Goal: Task Accomplishment & Management: Manage account settings

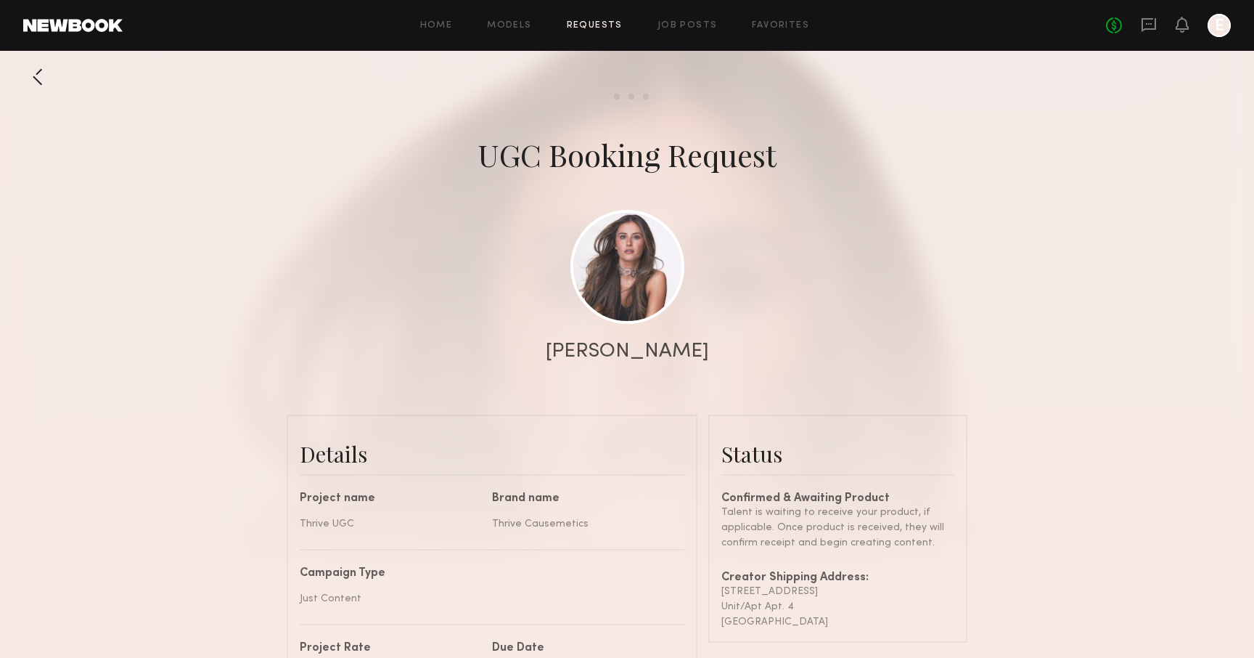
click at [36, 83] on div at bounding box center [37, 76] width 29 height 29
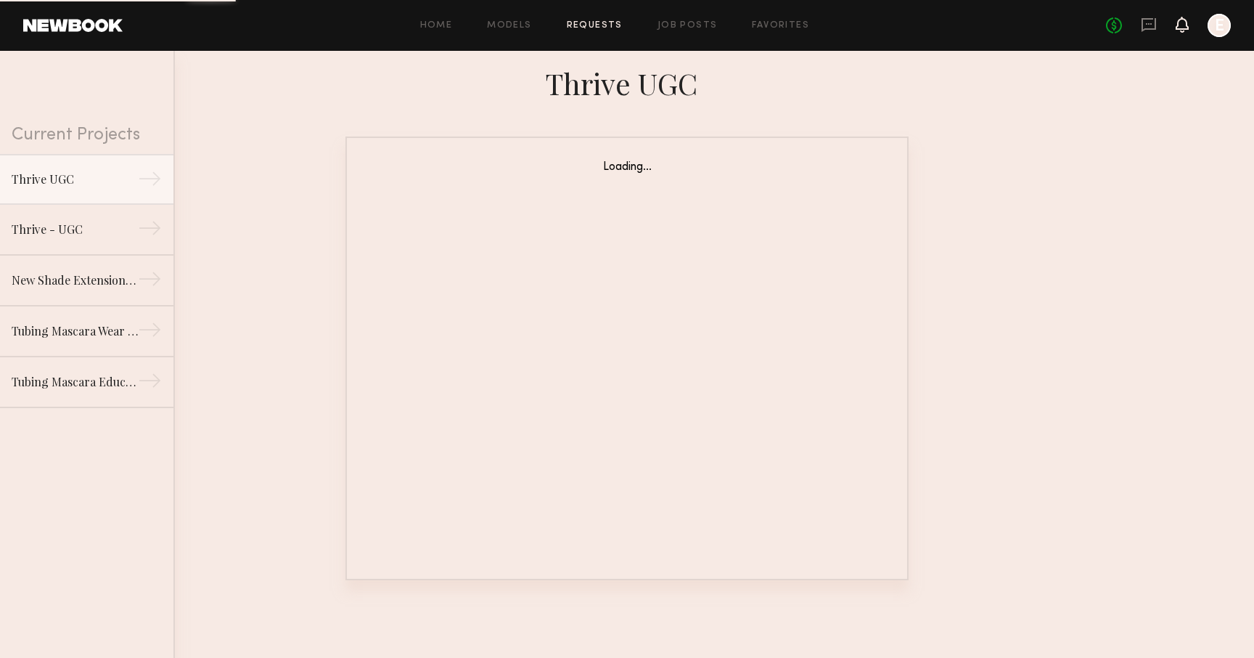
click at [1188, 23] on icon at bounding box center [1182, 25] width 13 height 16
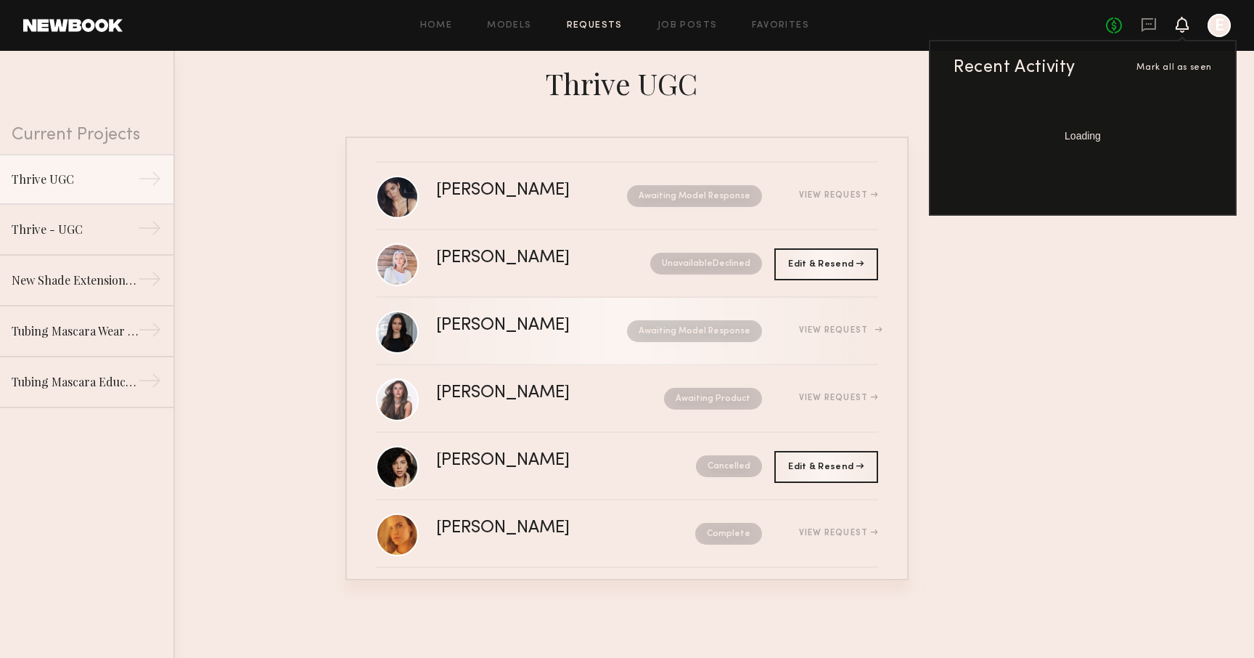
click at [865, 334] on div "View Request" at bounding box center [838, 330] width 79 height 9
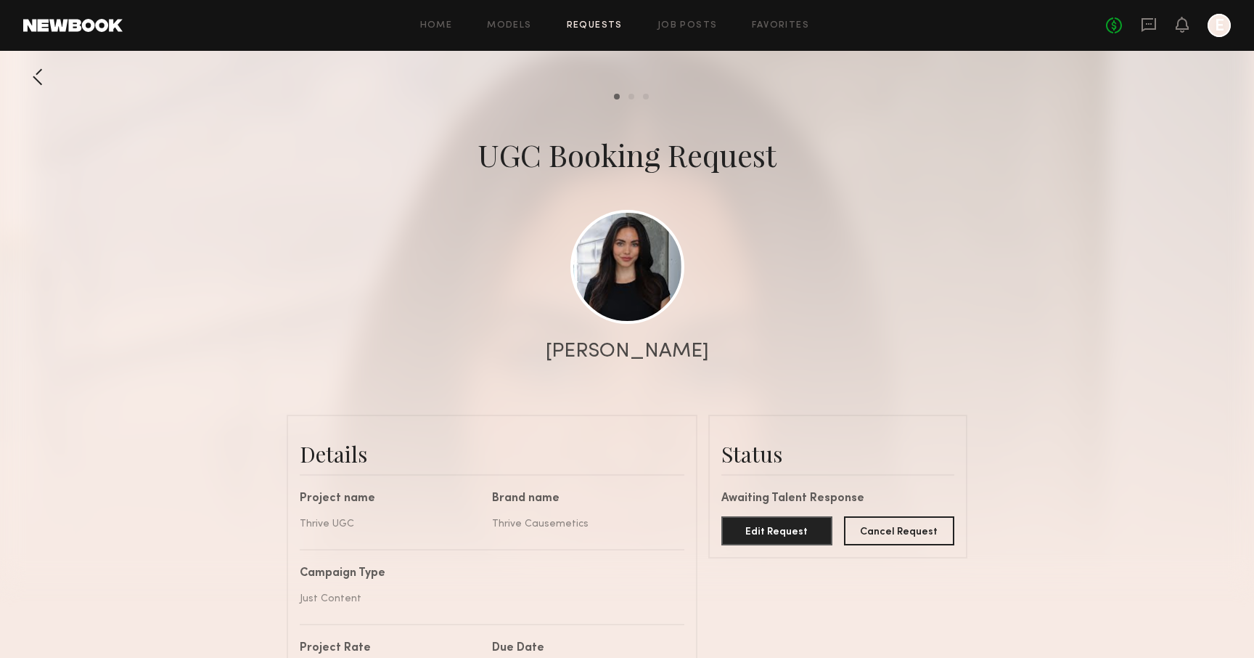
click at [44, 67] on div at bounding box center [37, 76] width 29 height 29
